Goal: Task Accomplishment & Management: Manage account settings

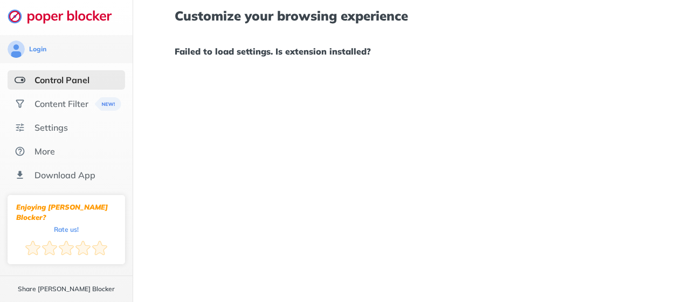
click at [18, 81] on img at bounding box center [20, 79] width 11 height 11
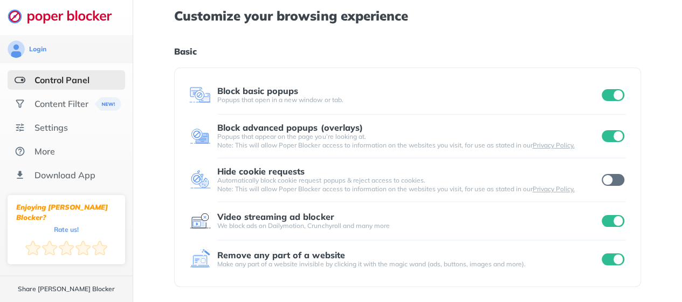
click at [611, 93] on input "checkbox" at bounding box center [613, 95] width 23 height 12
click at [611, 136] on input "checkbox" at bounding box center [613, 136] width 23 height 12
